Goal: Find specific page/section: Find specific page/section

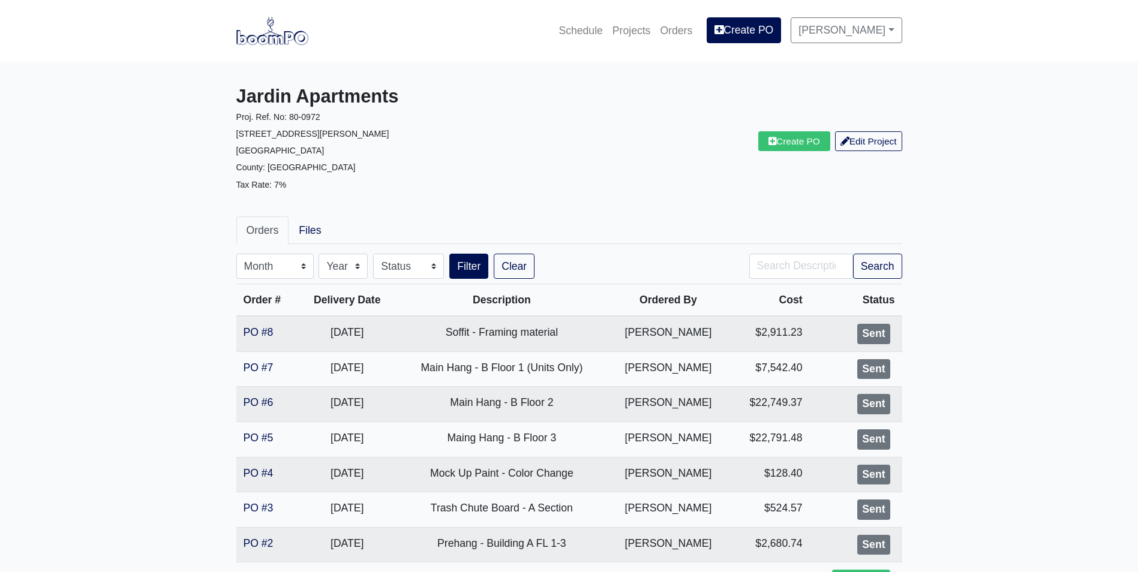
click at [272, 42] on img at bounding box center [272, 31] width 72 height 28
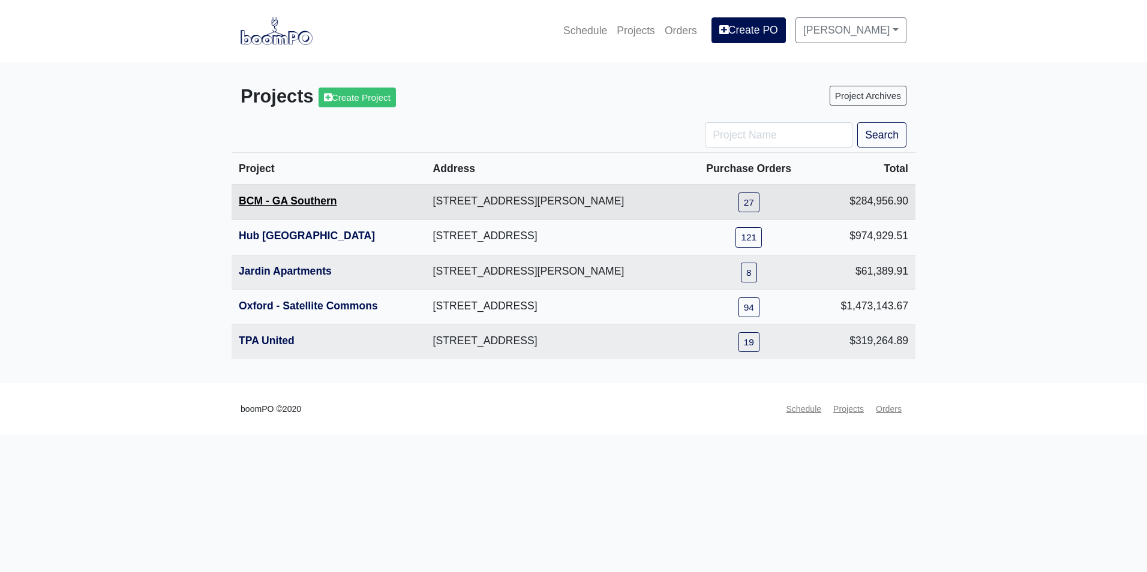
click at [265, 206] on link "BCM - GA Southern" at bounding box center [288, 201] width 98 height 12
